Goal: Transaction & Acquisition: Purchase product/service

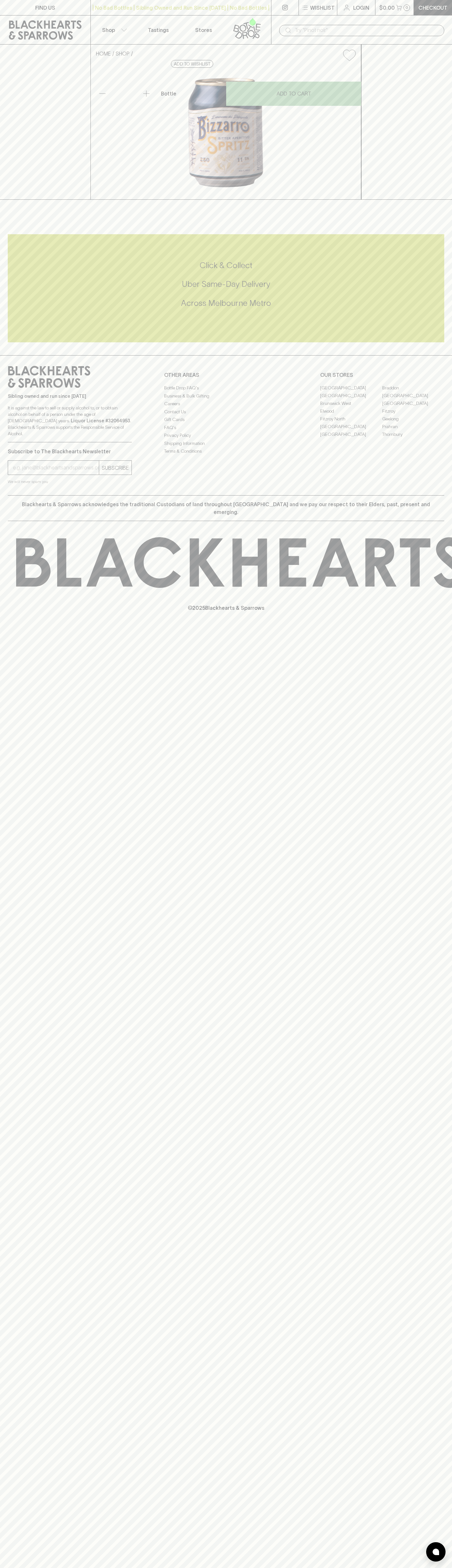
click at [116, 30] on button "Shop" at bounding box center [113, 29] width 45 height 29
click at [362, 1567] on html "FIND US | No Bad Bottles | Sibling Owned and Run Since 2006 | No Bad Bottles | …" at bounding box center [226, 784] width 452 height 1568
click at [15, 1042] on div at bounding box center [226, 784] width 452 height 1568
